Goal: Find specific page/section: Find specific page/section

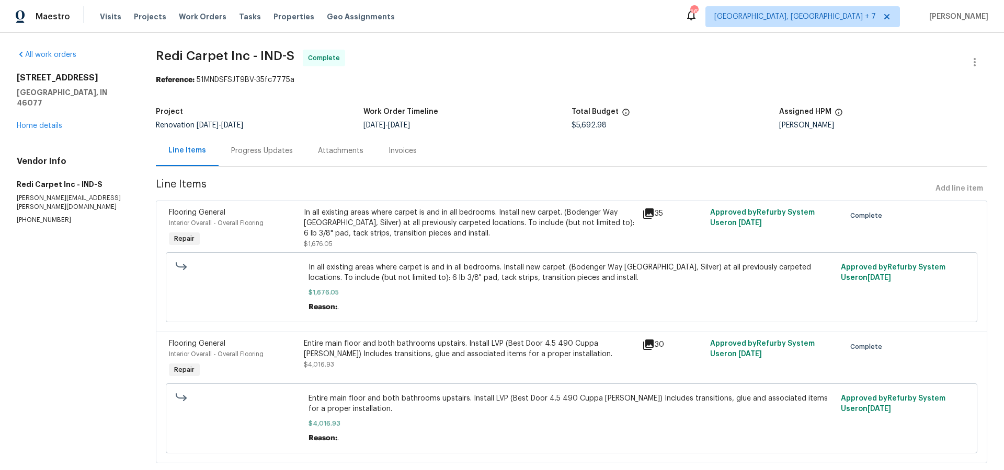
scroll to position [24, 0]
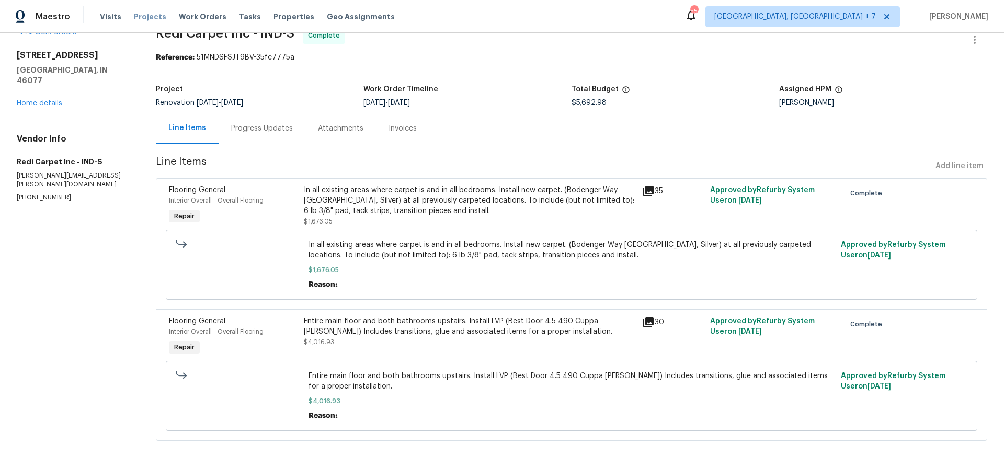
click at [153, 19] on span "Projects" at bounding box center [150, 16] width 32 height 10
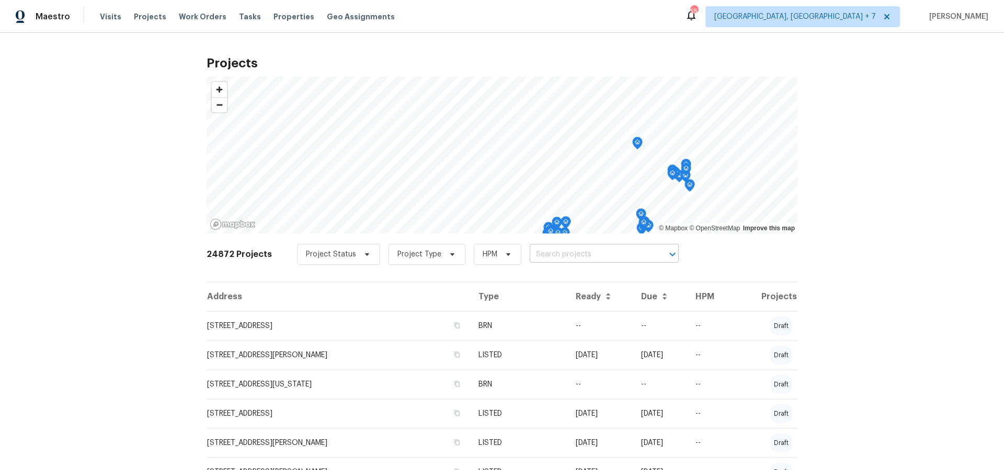
click at [564, 256] on input "text" at bounding box center [590, 255] width 120 height 16
type input "10057"
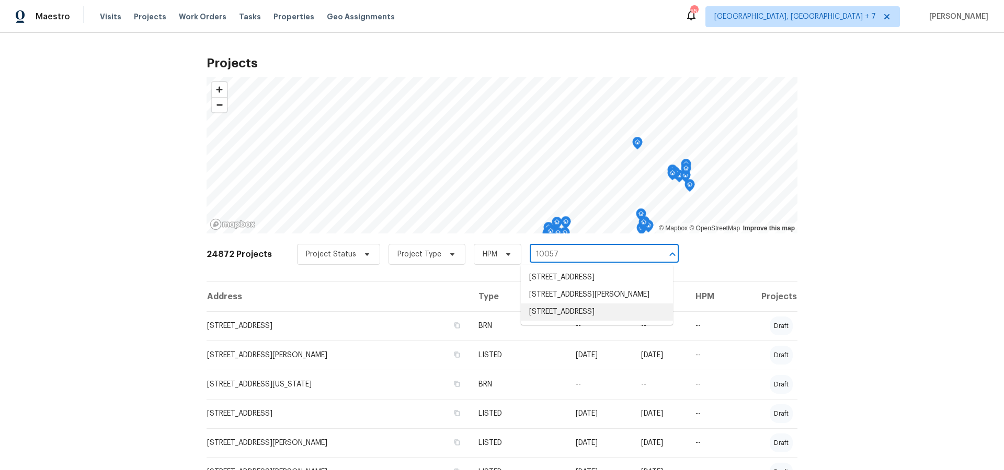
click at [549, 321] on li "[STREET_ADDRESS]" at bounding box center [597, 312] width 152 height 17
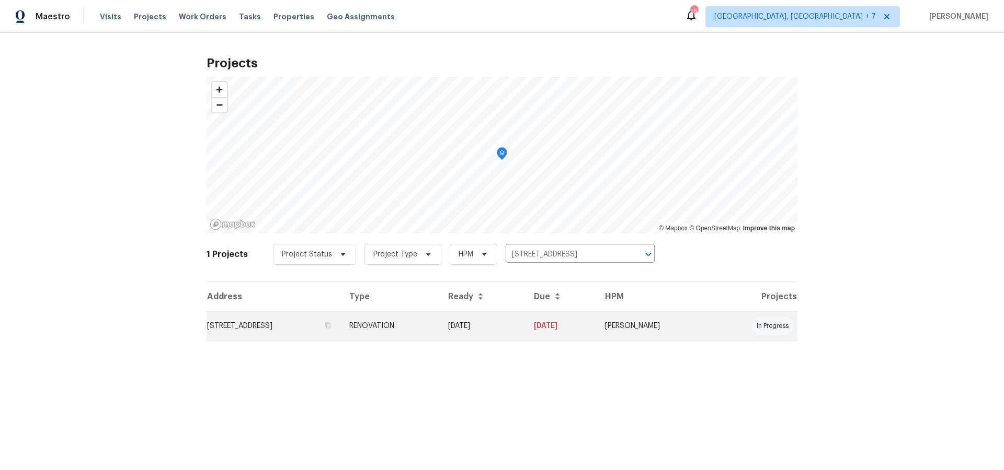
click at [306, 329] on td "[STREET_ADDRESS]" at bounding box center [273, 326] width 134 height 29
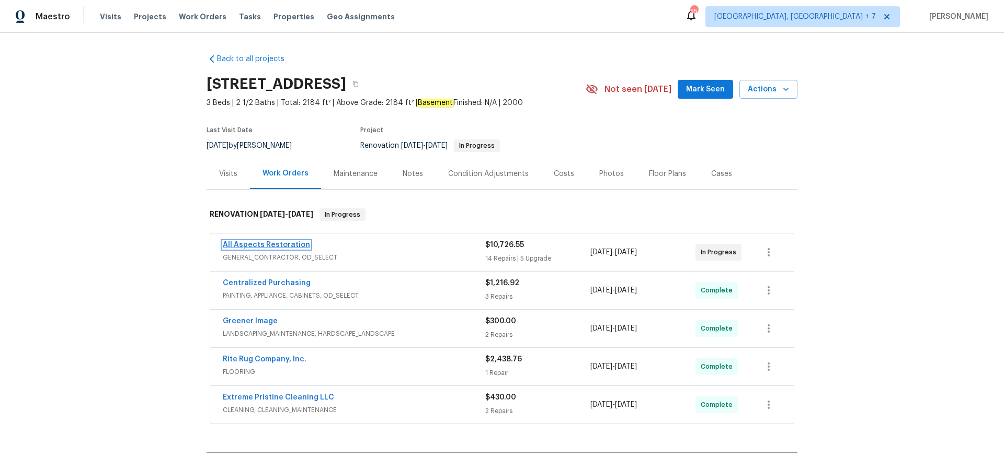
click at [290, 246] on link "All Aspects Restoration" at bounding box center [266, 244] width 87 height 7
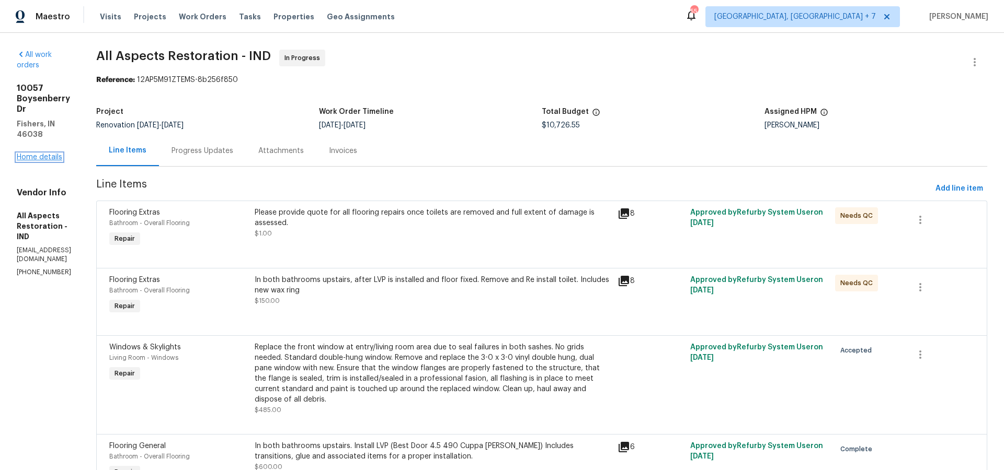
click at [44, 154] on link "Home details" at bounding box center [39, 157] width 45 height 7
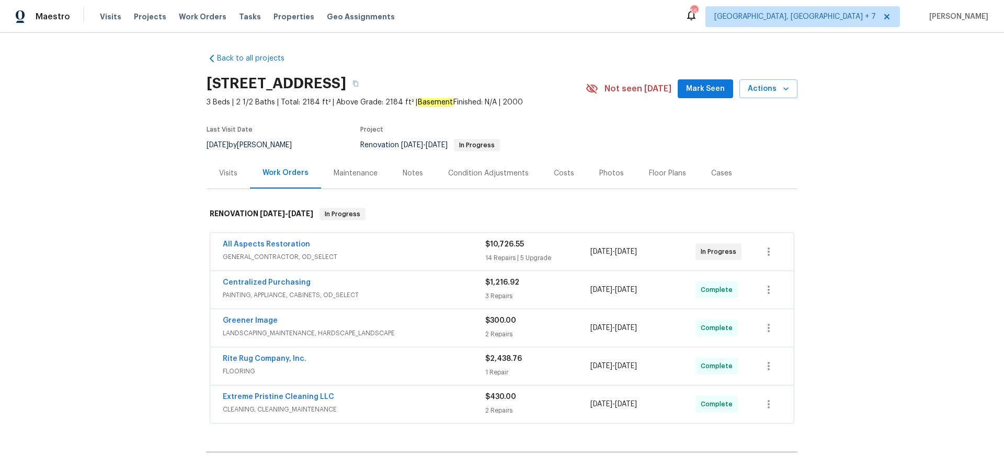
scroll to position [3, 0]
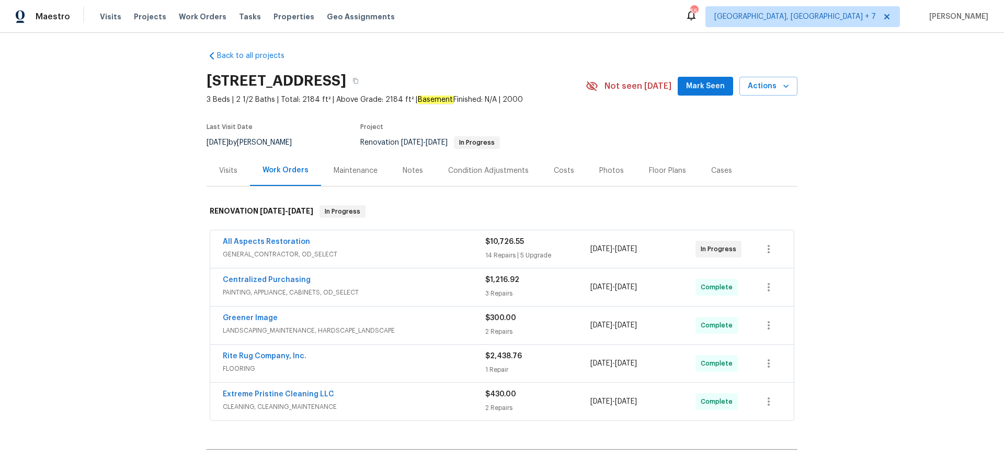
click at [237, 172] on div "Visits" at bounding box center [227, 170] width 43 height 31
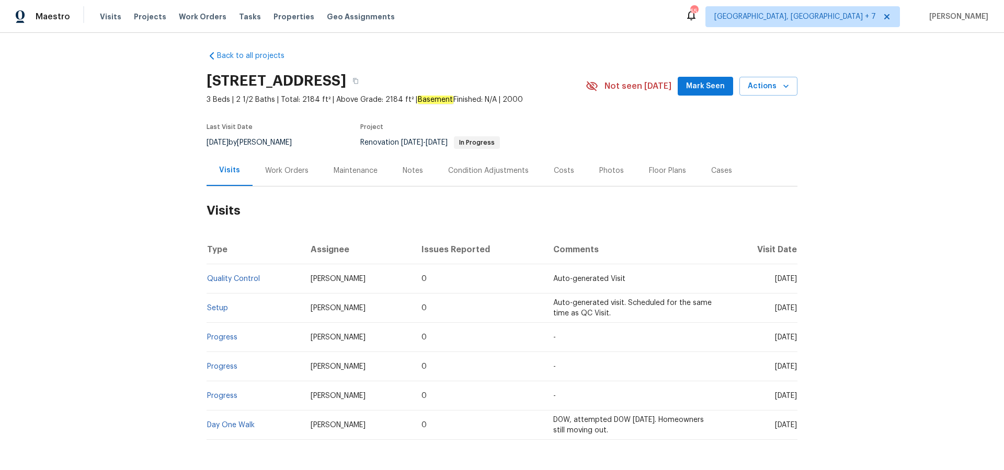
click at [280, 172] on div "Work Orders" at bounding box center [286, 171] width 43 height 10
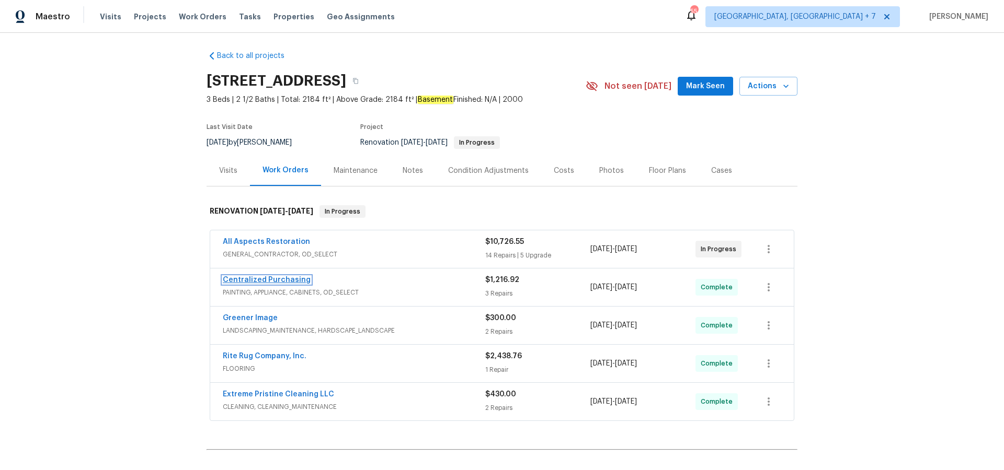
click at [280, 277] on link "Centralized Purchasing" at bounding box center [267, 280] width 88 height 7
